Goal: Navigation & Orientation: Find specific page/section

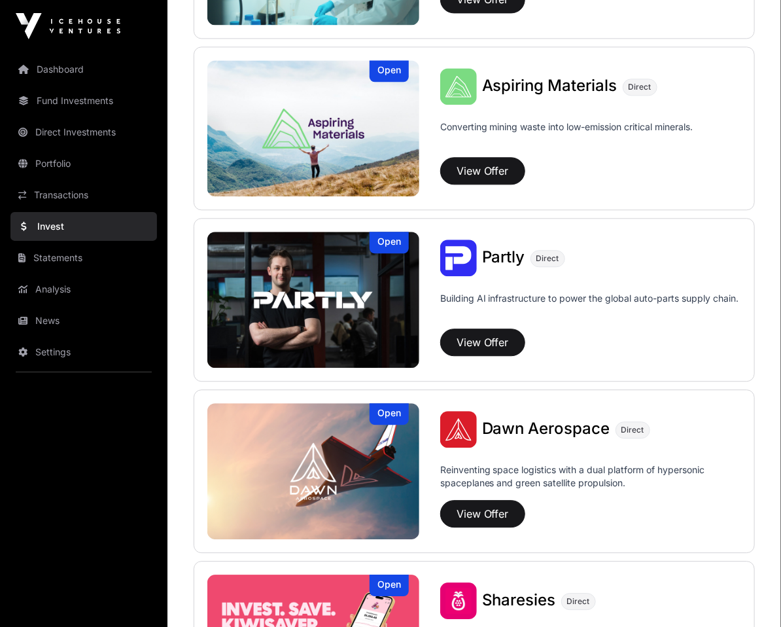
scroll to position [1151, 0]
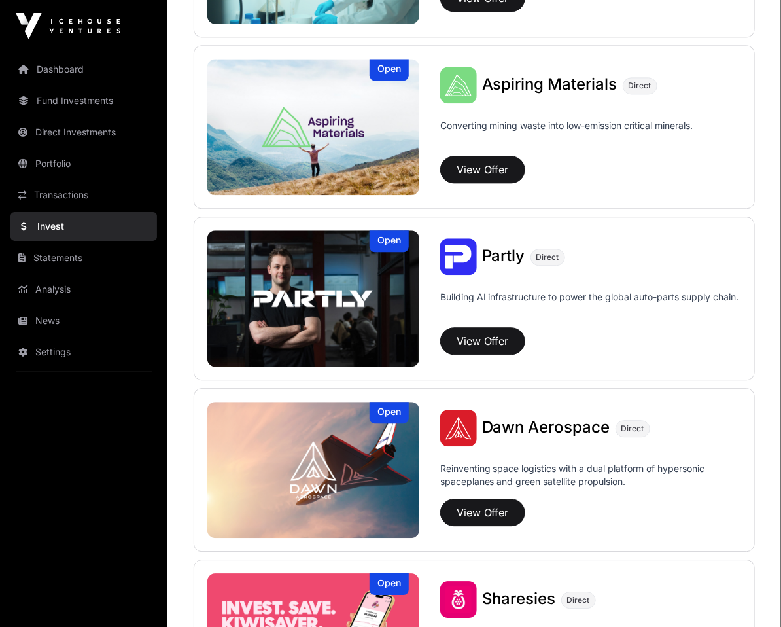
click at [22, 81] on link "Dashboard" at bounding box center [83, 69] width 146 height 29
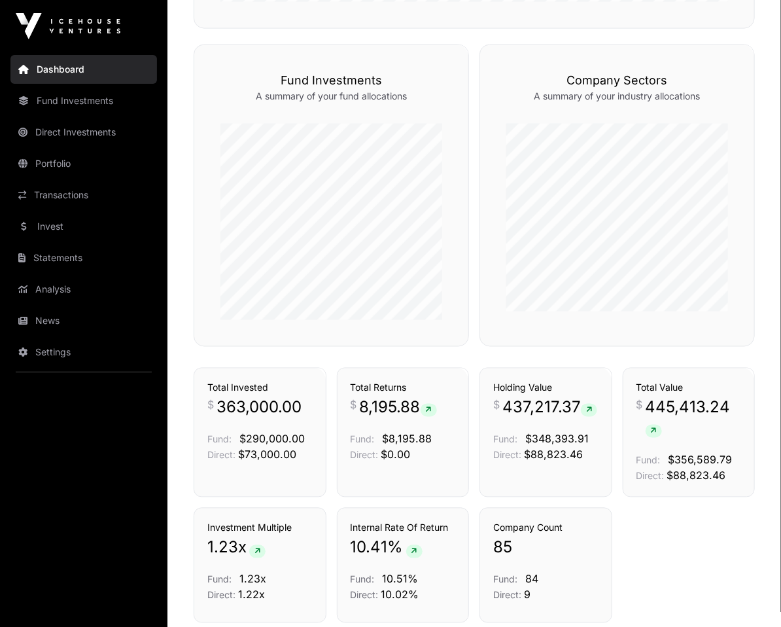
scroll to position [823, 0]
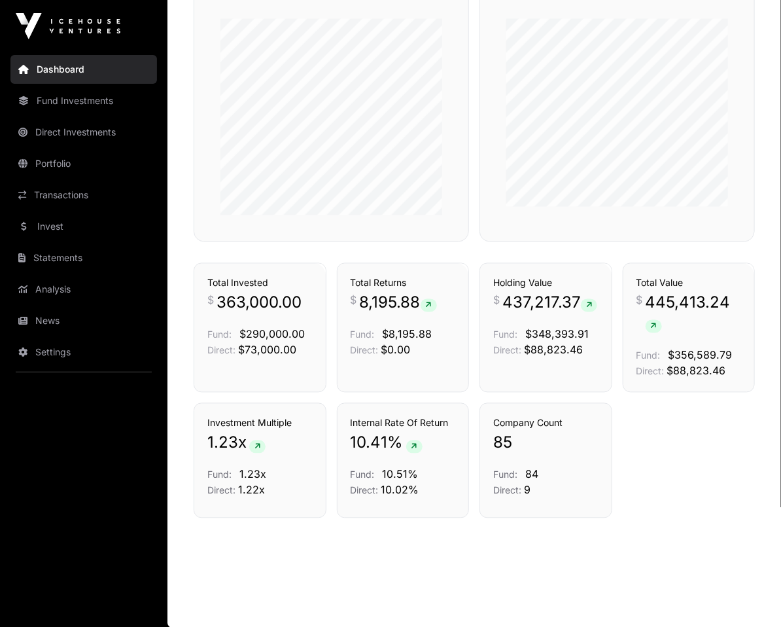
click at [61, 317] on link "News" at bounding box center [83, 320] width 146 height 29
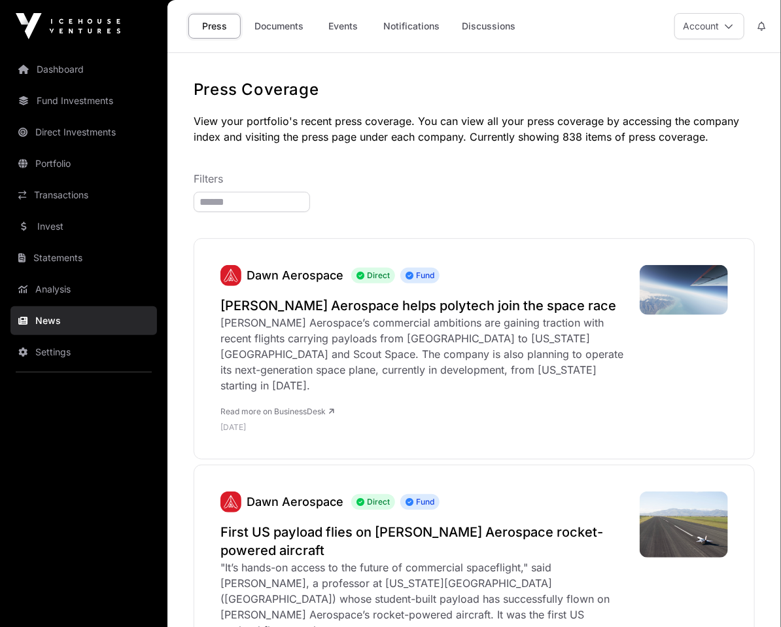
click at [339, 20] on link "Events" at bounding box center [343, 26] width 52 height 25
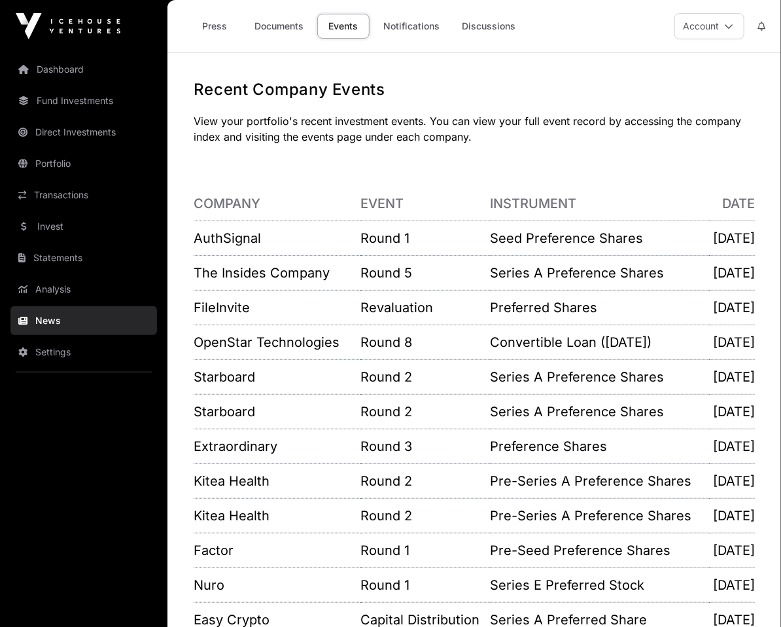
click at [39, 218] on link "Invest" at bounding box center [83, 226] width 146 height 29
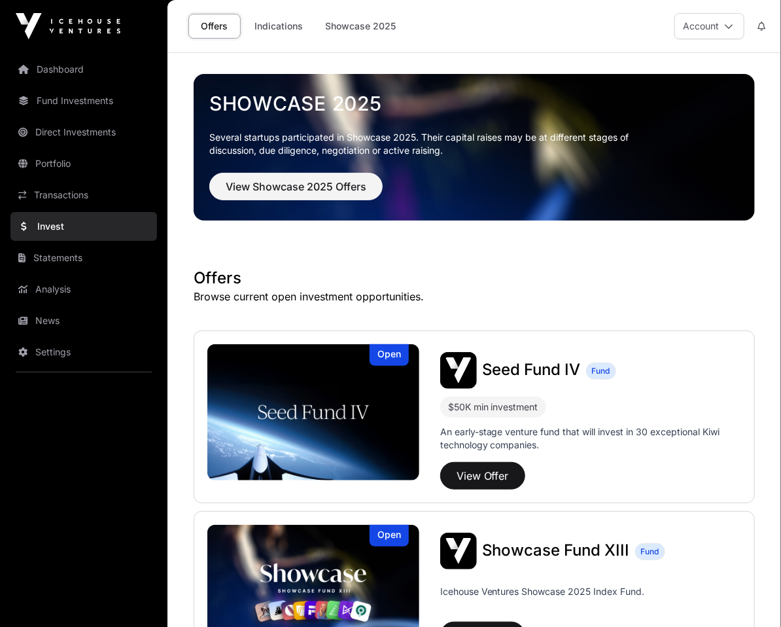
click at [281, 26] on link "Indications" at bounding box center [278, 26] width 65 height 25
click at [281, 21] on link "Indications" at bounding box center [278, 26] width 65 height 25
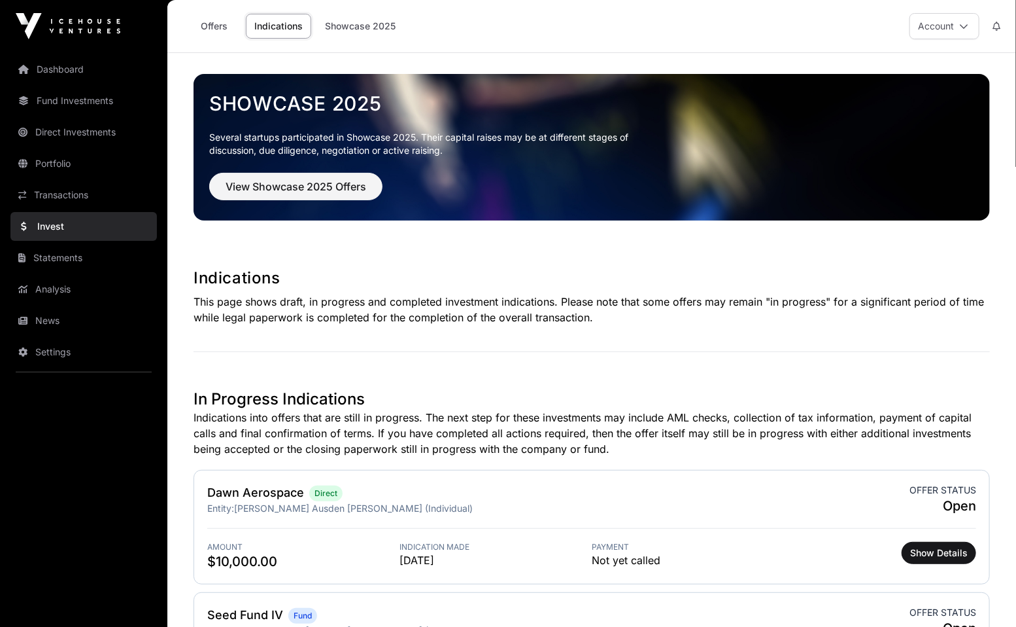
drag, startPoint x: 273, startPoint y: 27, endPoint x: 198, endPoint y: 315, distance: 297.0
click at [198, 315] on p "This page shows draft, in progress and completed investment indications. Please…" at bounding box center [592, 309] width 797 height 31
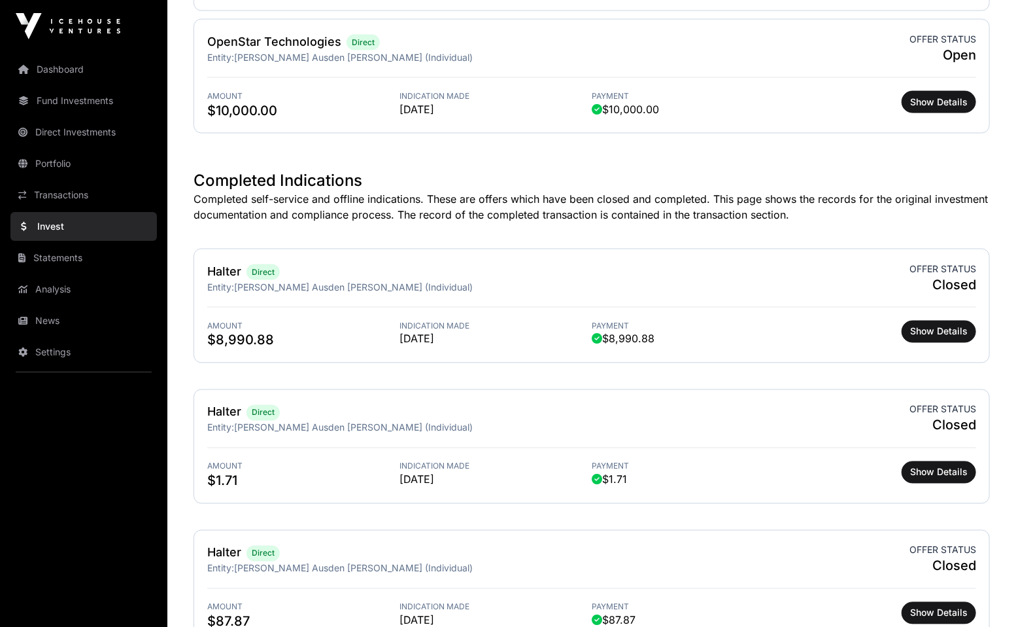
scroll to position [942, 0]
